Goal: Information Seeking & Learning: Learn about a topic

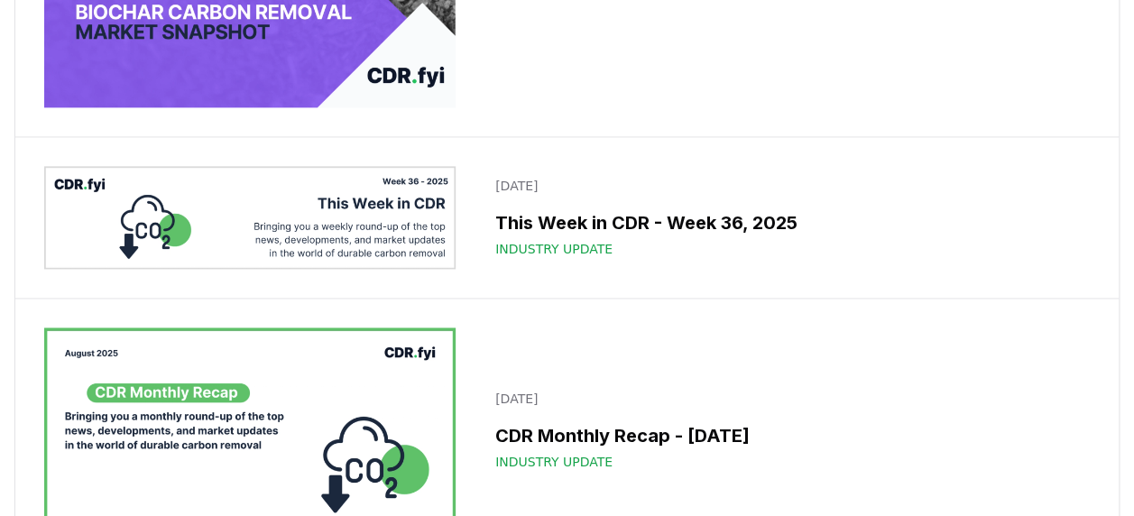
scroll to position [1282, 0]
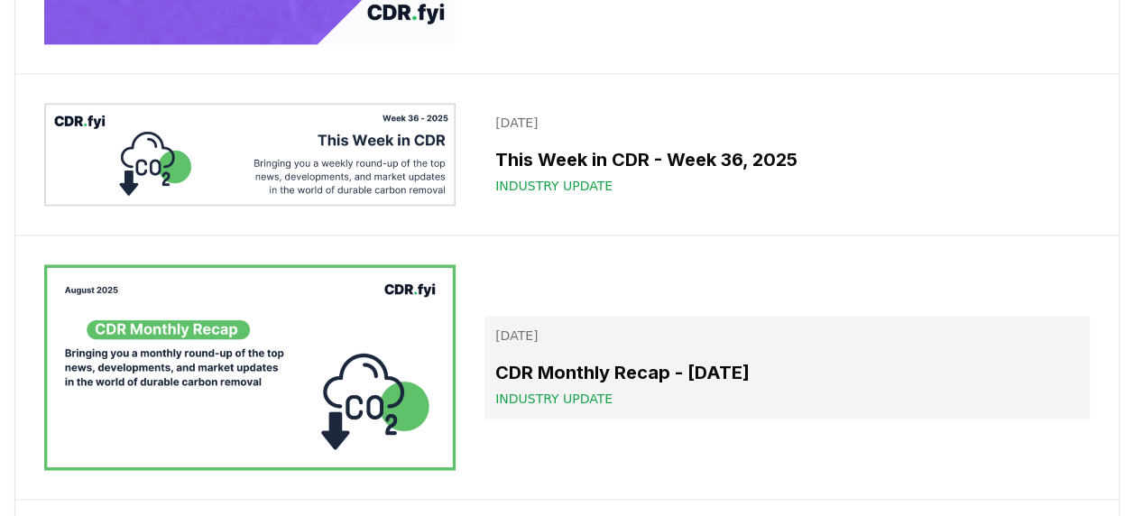
click at [653, 377] on h3 "CDR Monthly Recap - [DATE]" at bounding box center [786, 372] width 583 height 27
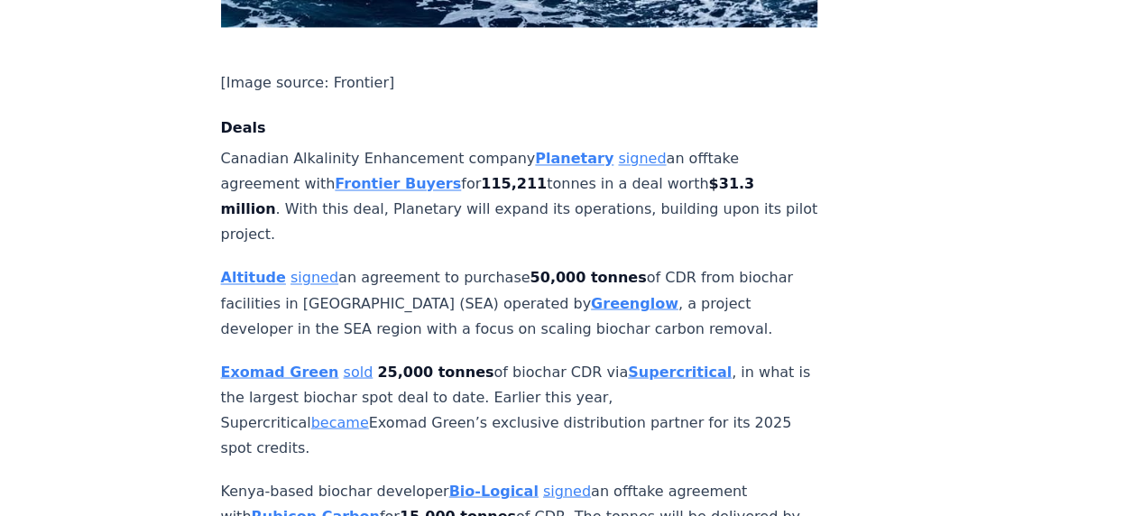
scroll to position [1430, 0]
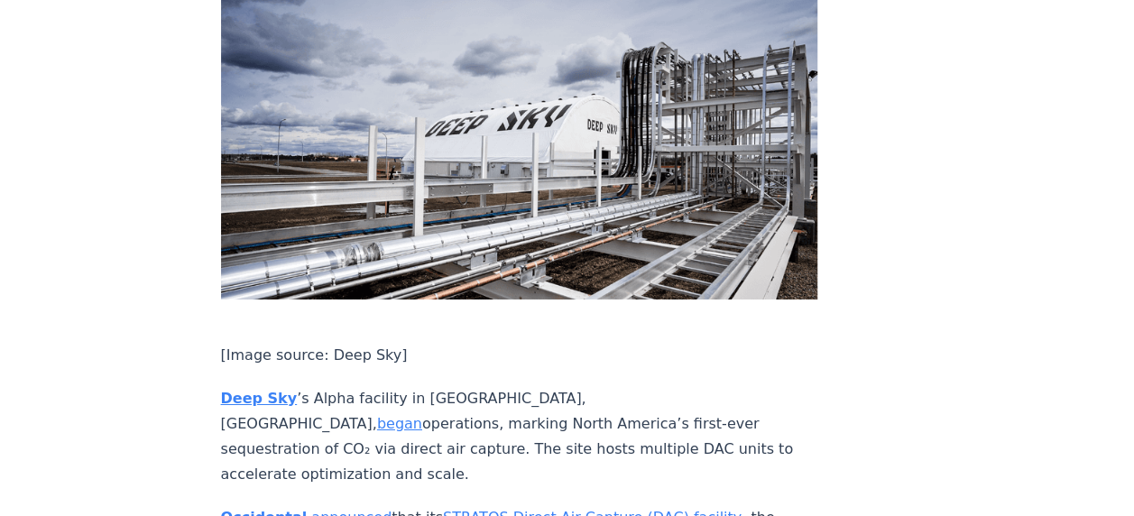
scroll to position [3090, 0]
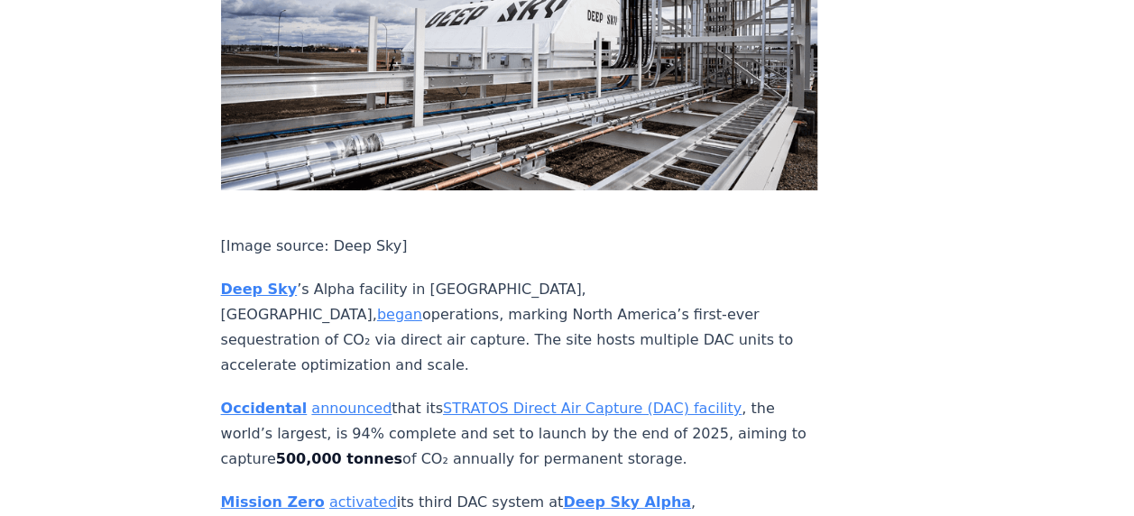
drag, startPoint x: 202, startPoint y: 128, endPoint x: 601, endPoint y: 173, distance: 401.1
copy p "Deep Sky ’s Alpha facility in [GEOGRAPHIC_DATA], [GEOGRAPHIC_DATA], began opera…"
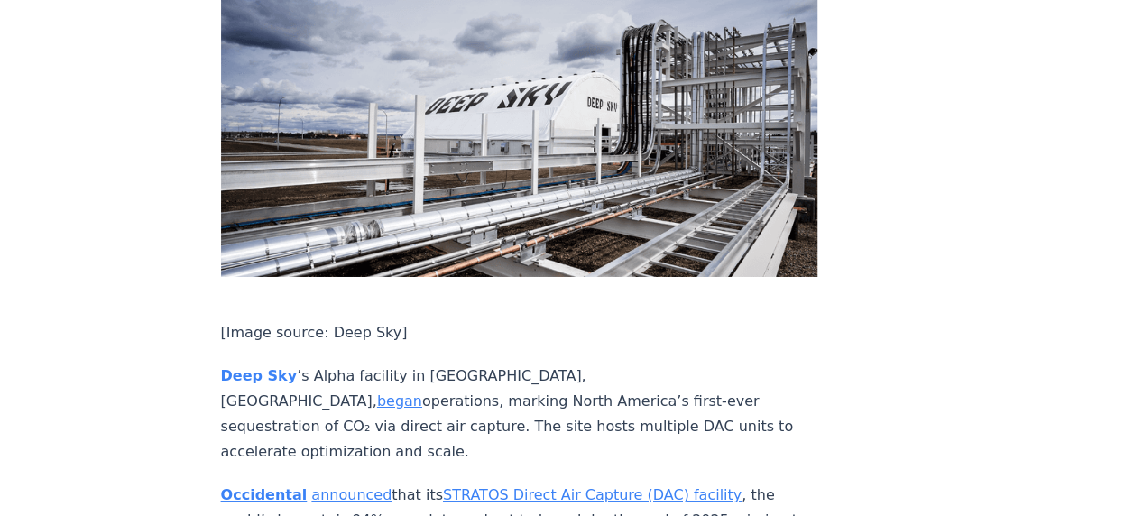
scroll to position [3053, 0]
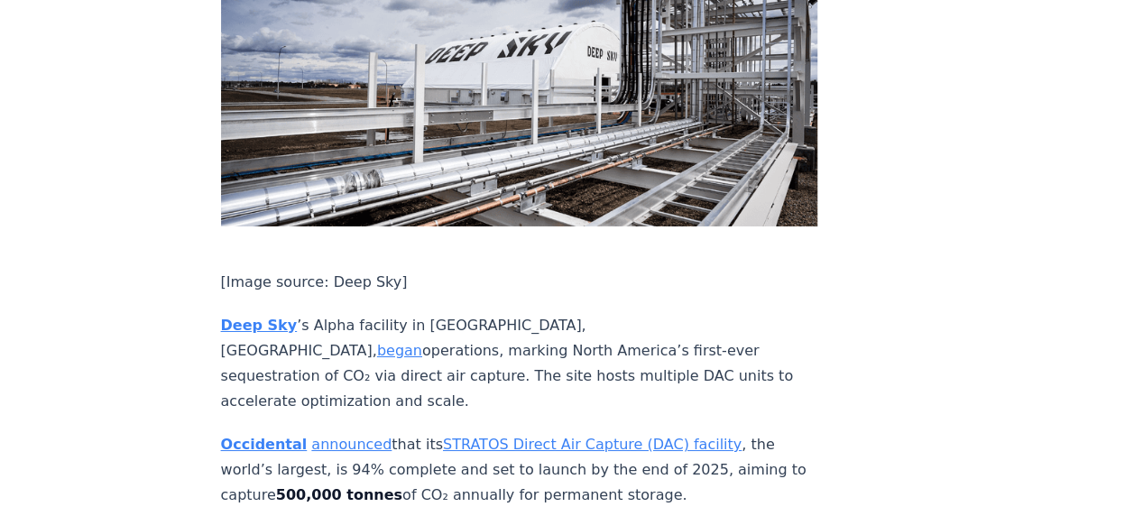
copy p "Deep Sky ’s Alpha facility in [GEOGRAPHIC_DATA], [GEOGRAPHIC_DATA], began opera…"
